Goal: Communication & Community: Share content

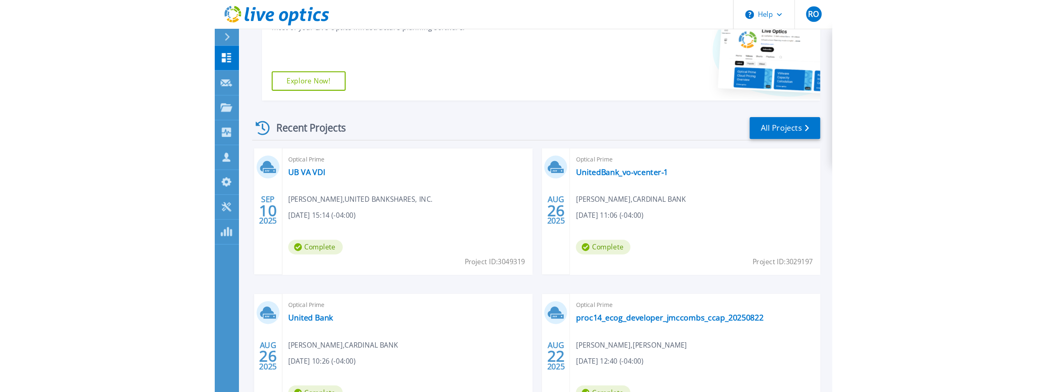
scroll to position [98, 0]
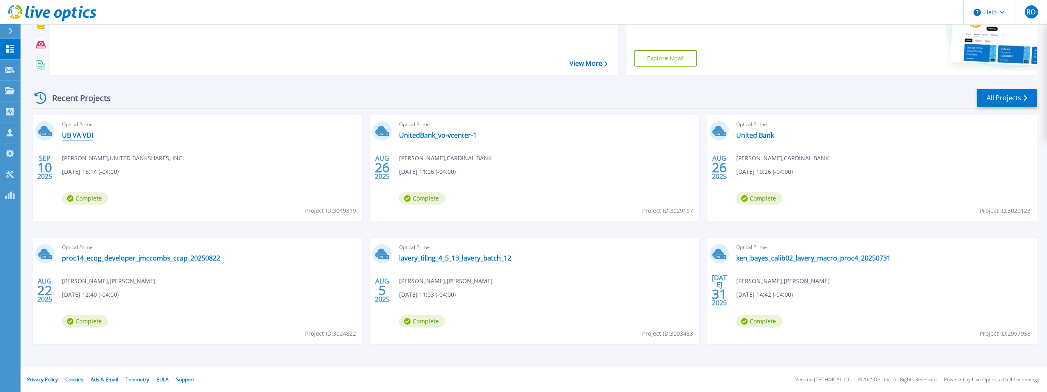
click at [71, 139] on link "UB VA VDI" at bounding box center [77, 135] width 31 height 8
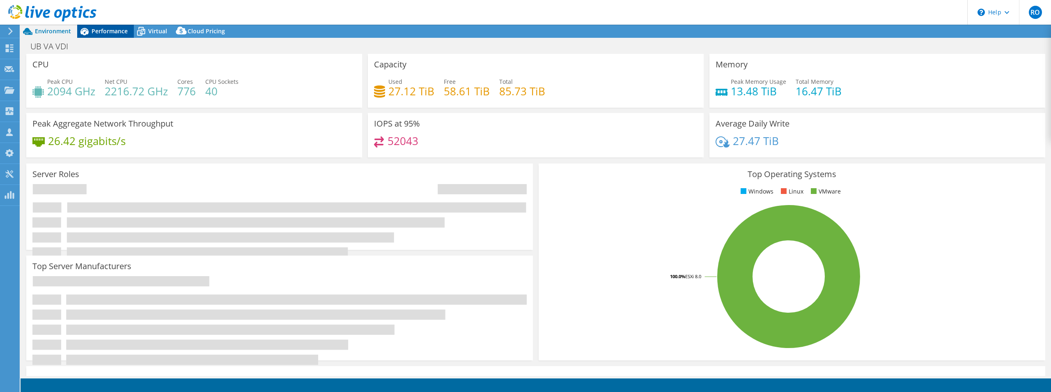
click at [122, 36] on div "Performance" at bounding box center [105, 31] width 57 height 13
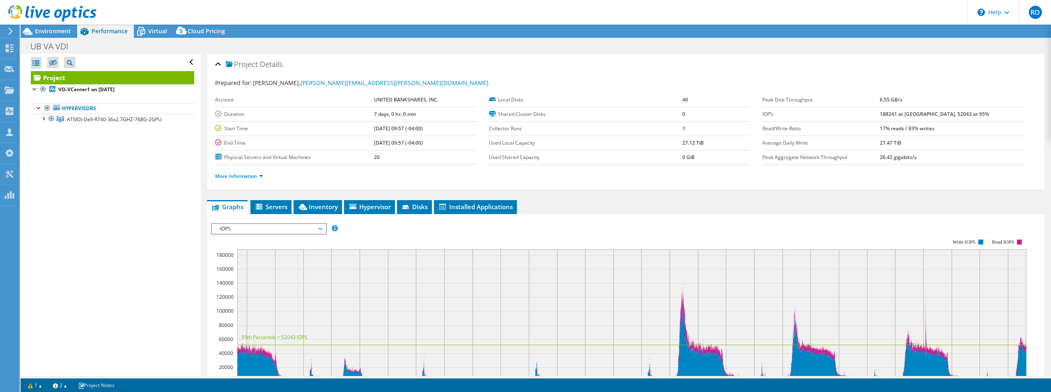
click at [117, 34] on span "Performance" at bounding box center [110, 31] width 36 height 8
select select "USD"
click at [44, 117] on div at bounding box center [43, 118] width 8 height 8
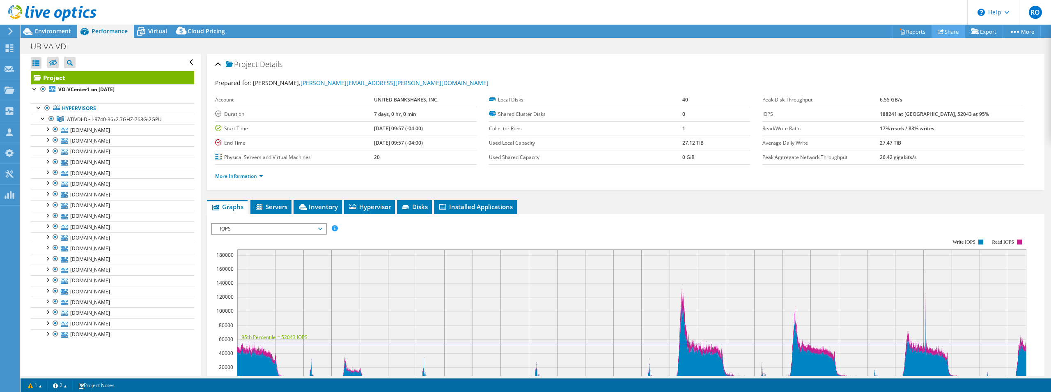
click at [940, 34] on link "Share" at bounding box center [949, 31] width 34 height 13
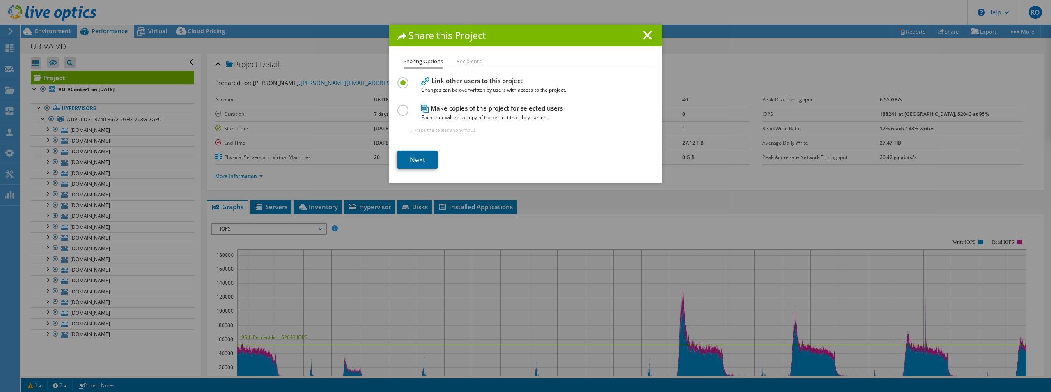
click at [423, 157] on link "Next" at bounding box center [417, 160] width 40 height 18
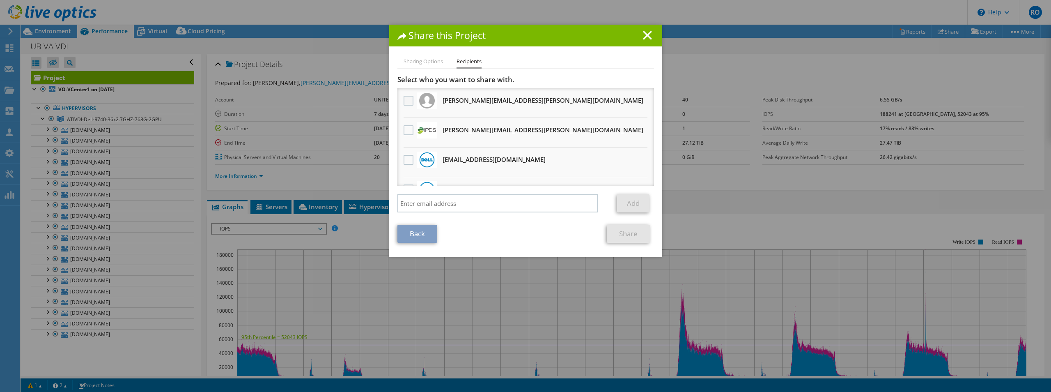
click at [412, 101] on label at bounding box center [410, 101] width 12 height 10
click at [0, 0] on input "checkbox" at bounding box center [0, 0] width 0 height 0
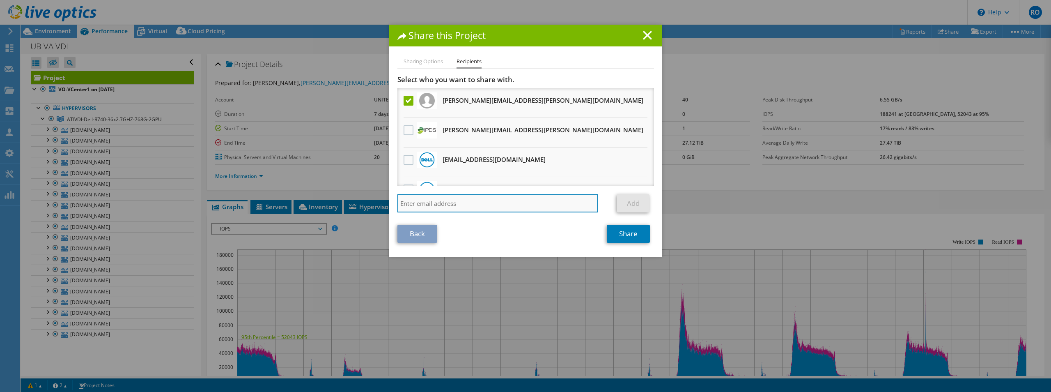
click at [484, 205] on input "search" at bounding box center [497, 203] width 201 height 18
type input "t"
click at [477, 199] on input "search" at bounding box center [497, 203] width 201 height 18
paste input "tuan.nguyen@bankwithunited.com"
type input "tuan.nguyen@bankwithunited.com"
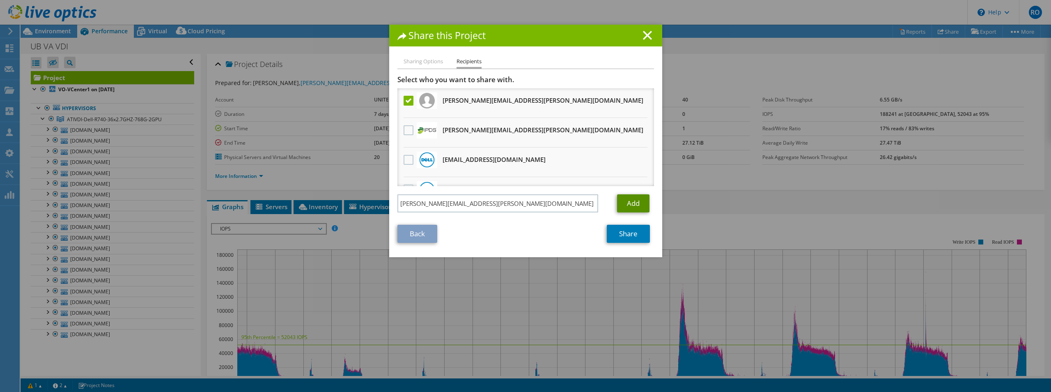
click at [638, 203] on link "Add" at bounding box center [633, 203] width 32 height 18
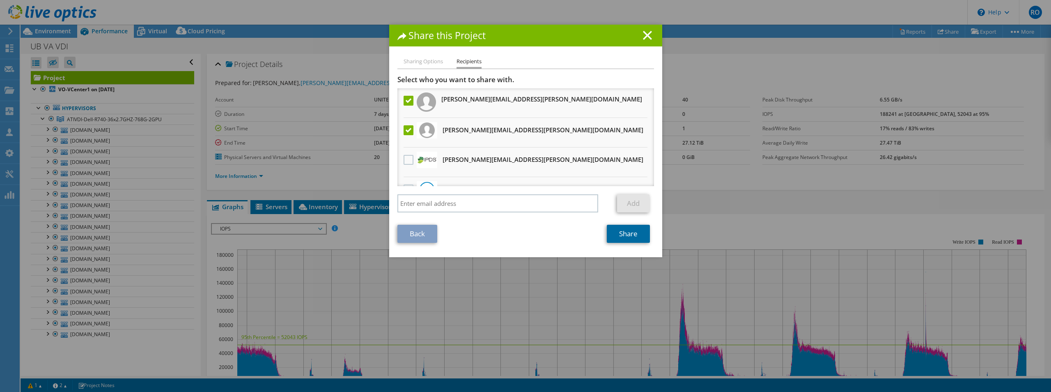
click at [629, 235] on link "Share" at bounding box center [628, 234] width 43 height 18
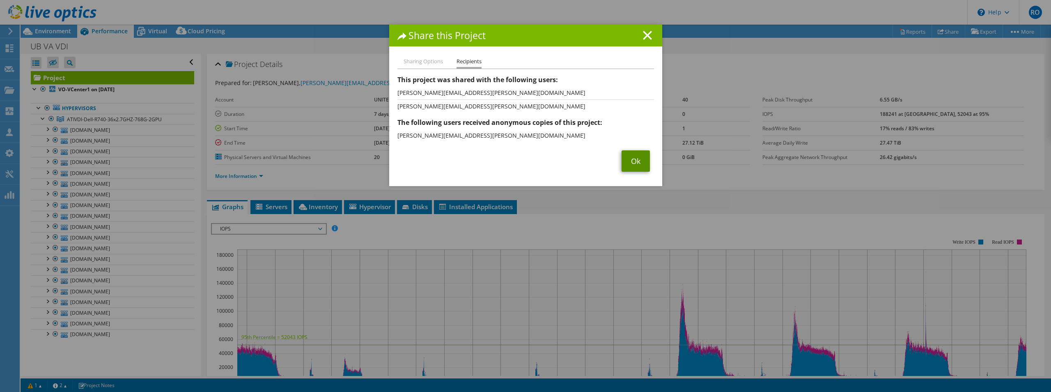
click at [638, 159] on link "Ok" at bounding box center [636, 160] width 28 height 21
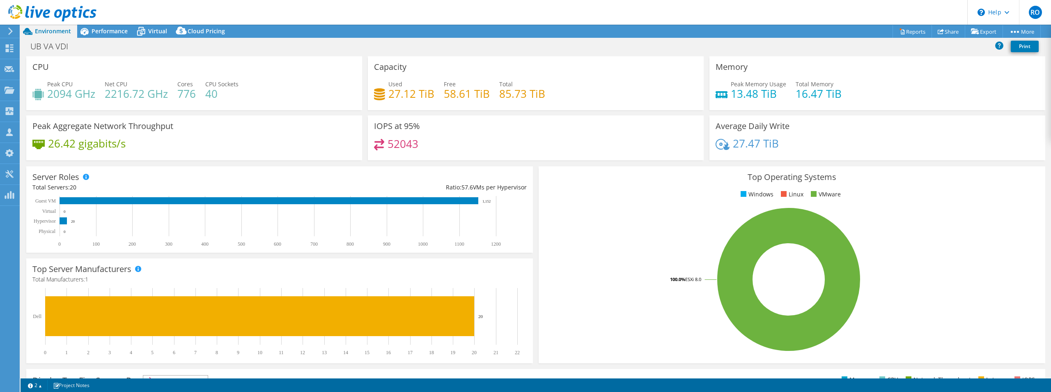
select select "USD"
